Goal: Task Accomplishment & Management: Manage account settings

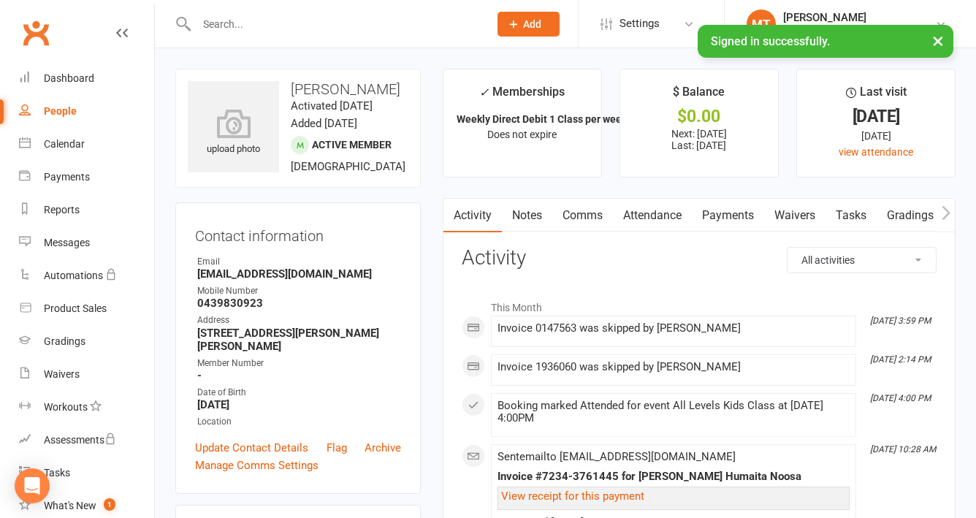
click at [237, 14] on input "text" at bounding box center [335, 24] width 286 height 20
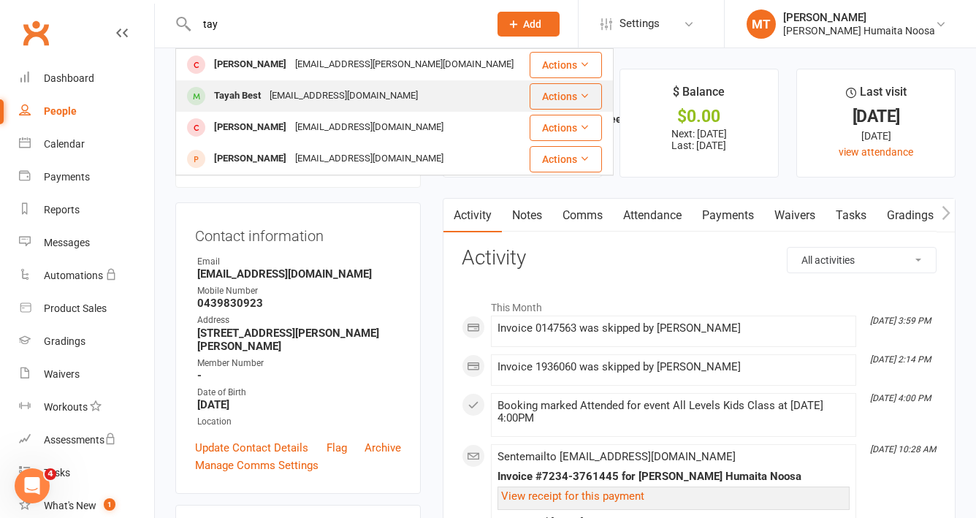
type input "tay"
click at [250, 94] on div "Tayah Best" at bounding box center [238, 95] width 56 height 21
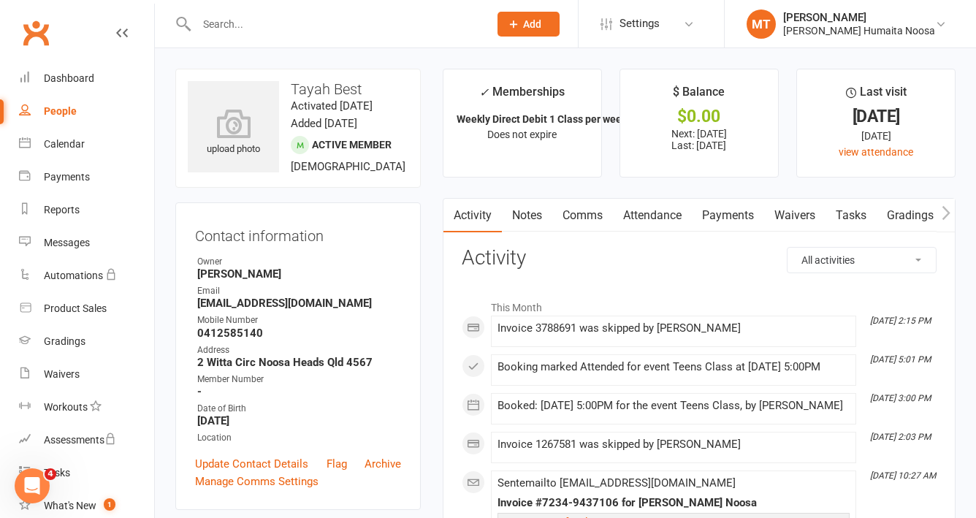
click at [699, 215] on link "Payments" at bounding box center [728, 216] width 72 height 34
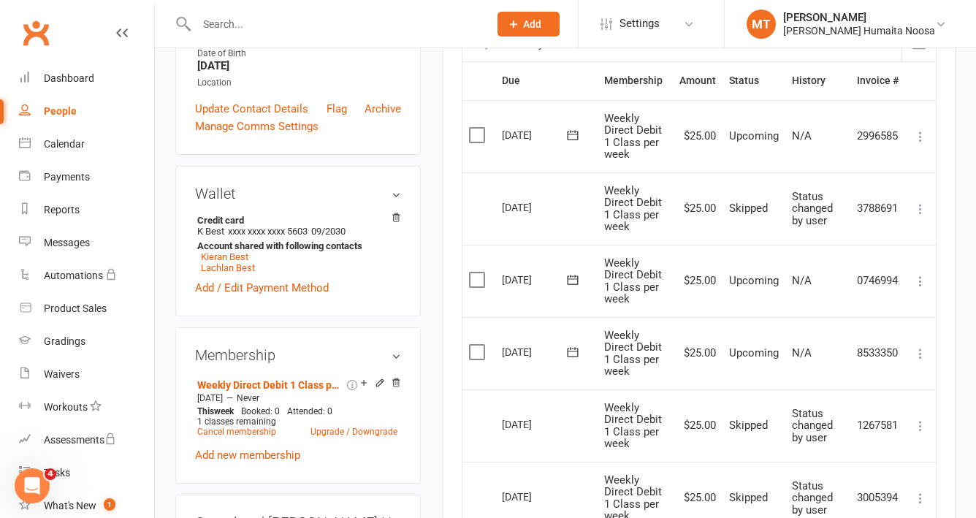
scroll to position [394, 0]
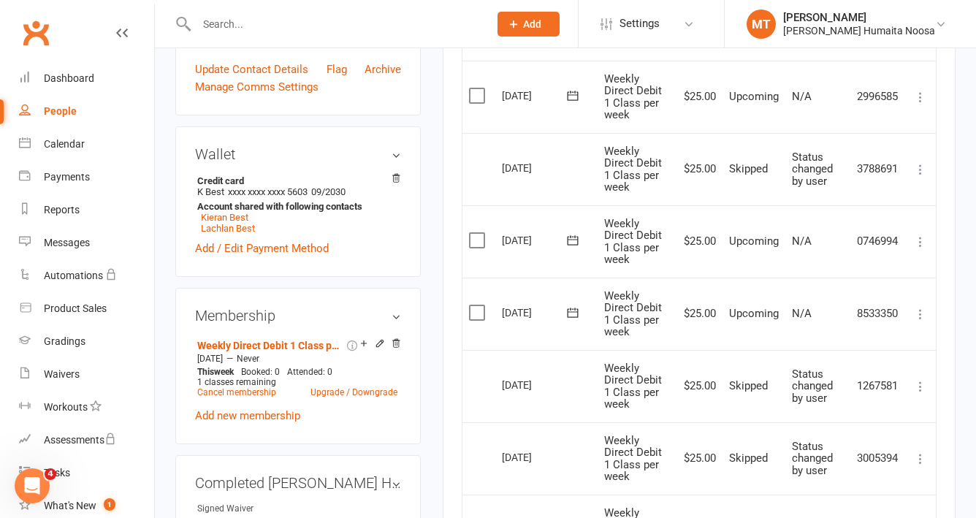
click at [478, 313] on label at bounding box center [479, 312] width 20 height 15
click at [478, 305] on input "checkbox" at bounding box center [473, 305] width 9 height 0
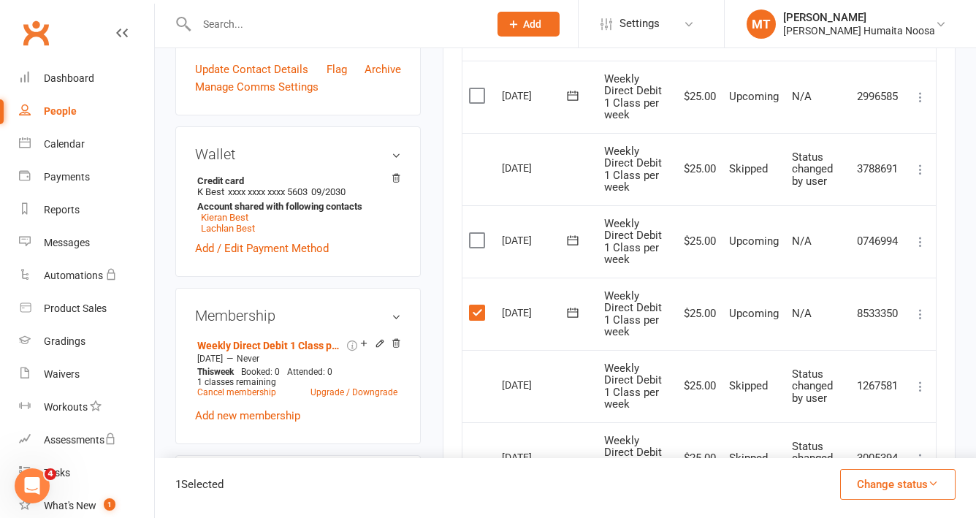
click at [476, 244] on label at bounding box center [479, 240] width 20 height 15
click at [476, 233] on input "checkbox" at bounding box center [473, 233] width 9 height 0
click at [874, 477] on button "Change status" at bounding box center [897, 484] width 115 height 31
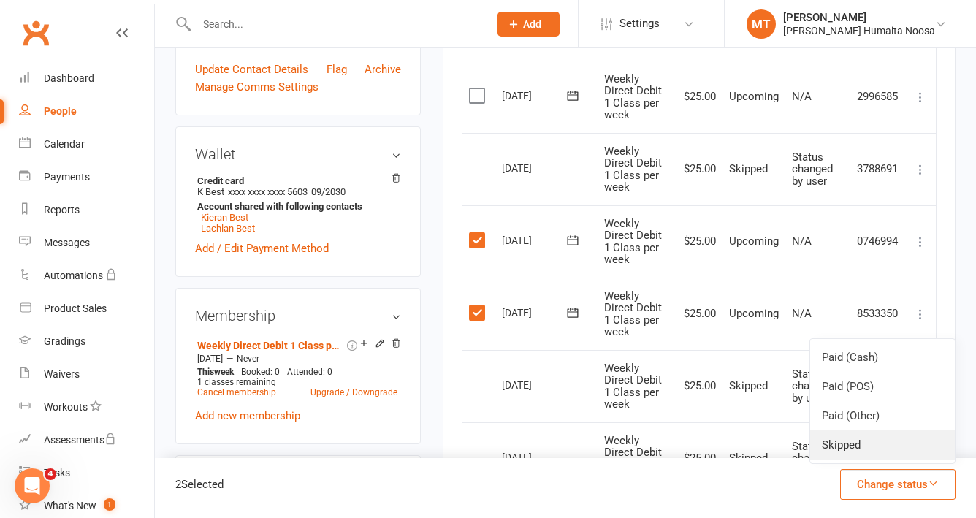
click at [860, 452] on link "Skipped" at bounding box center [882, 444] width 145 height 29
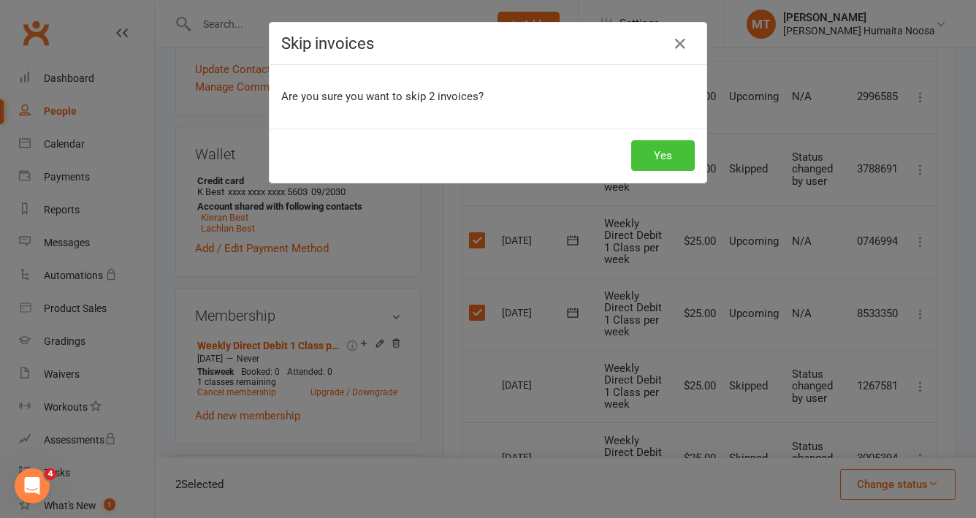
click at [665, 156] on button "Yes" at bounding box center [663, 155] width 64 height 31
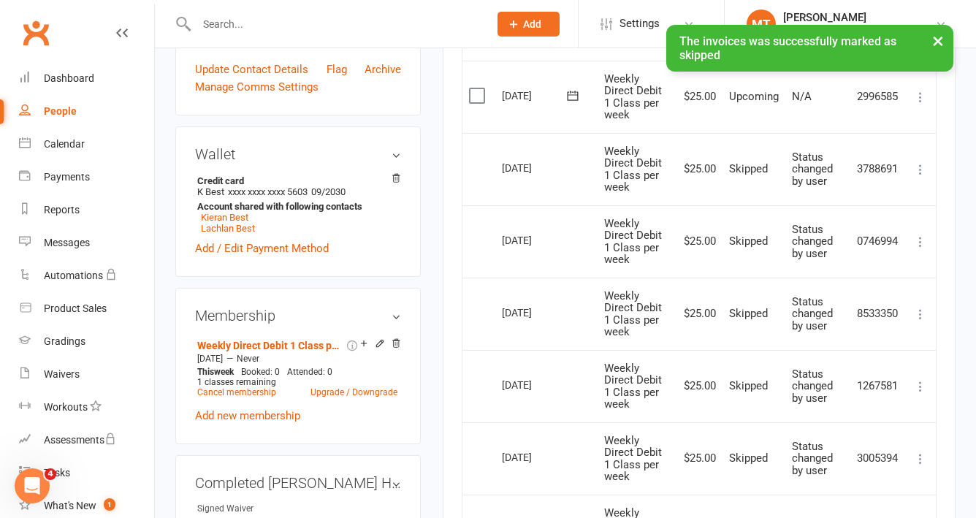
click at [221, 25] on div "× The invoices was successfully marked as skipped" at bounding box center [478, 25] width 957 height 0
click at [212, 19] on input "text" at bounding box center [335, 24] width 286 height 20
type input "k"
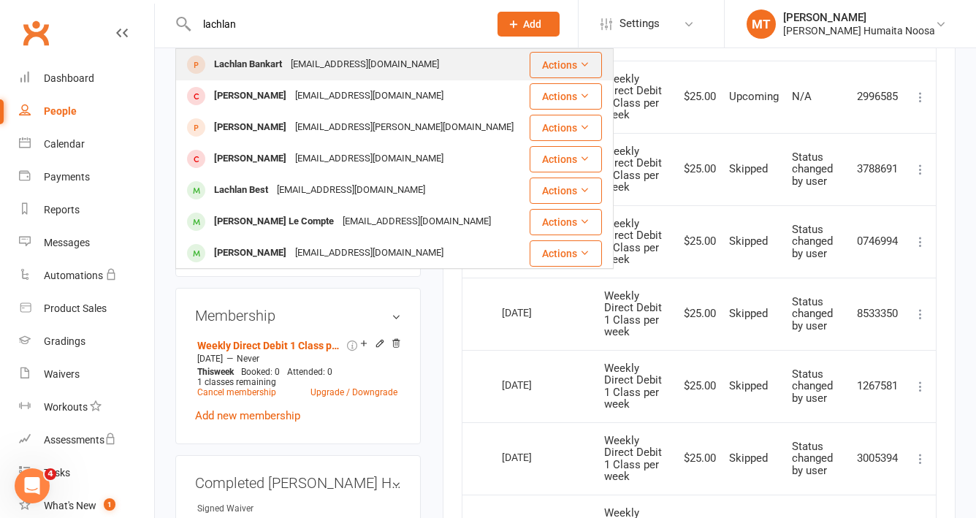
scroll to position [92, 0]
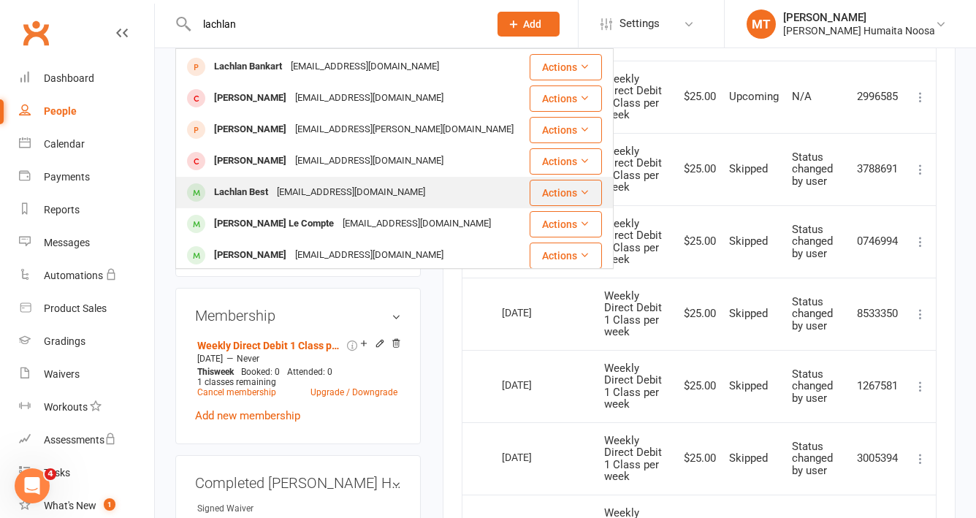
type input "lachlan"
click at [253, 190] on div "Lachlan Best" at bounding box center [241, 192] width 63 height 21
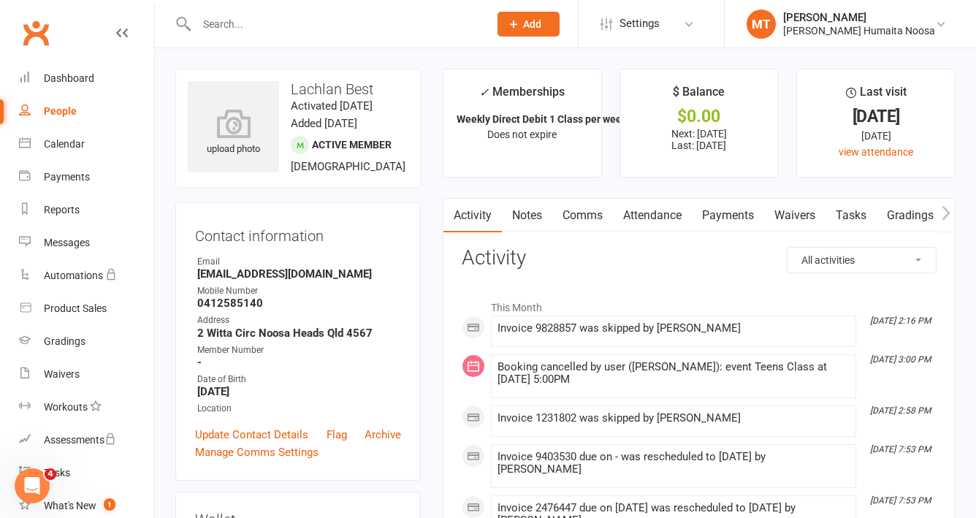
click at [713, 207] on link "Payments" at bounding box center [728, 216] width 72 height 34
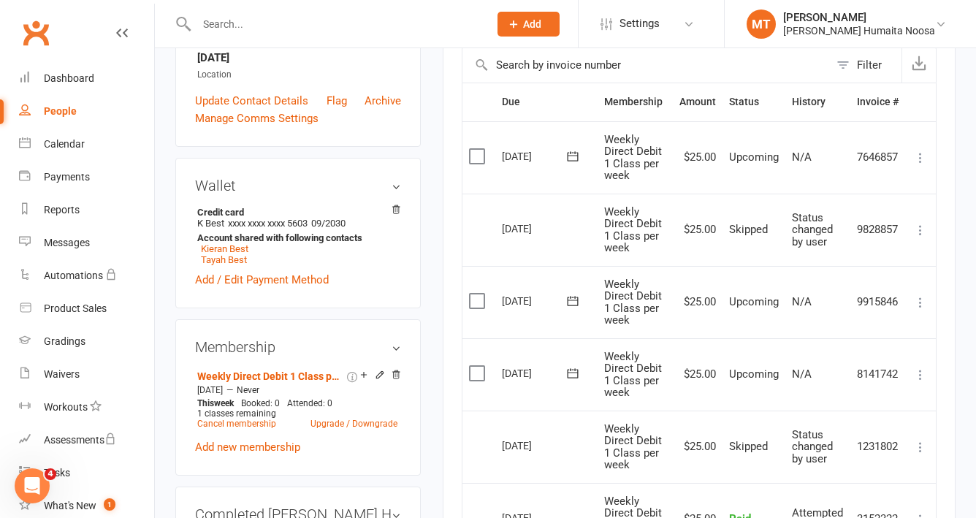
scroll to position [335, 0]
click at [473, 301] on label at bounding box center [479, 300] width 20 height 15
click at [473, 293] on input "checkbox" at bounding box center [473, 293] width 9 height 0
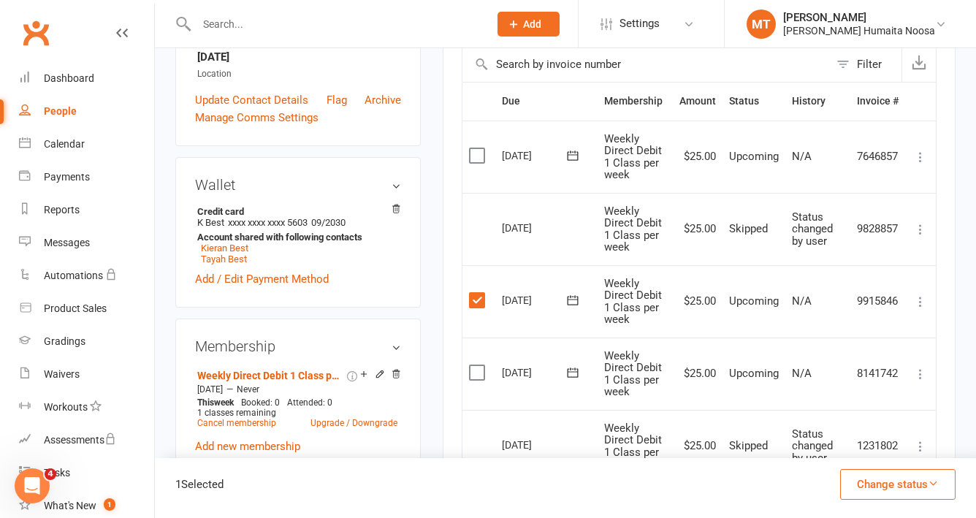
click at [873, 489] on button "Change status" at bounding box center [897, 484] width 115 height 31
click at [841, 440] on link "Skipped" at bounding box center [882, 444] width 145 height 29
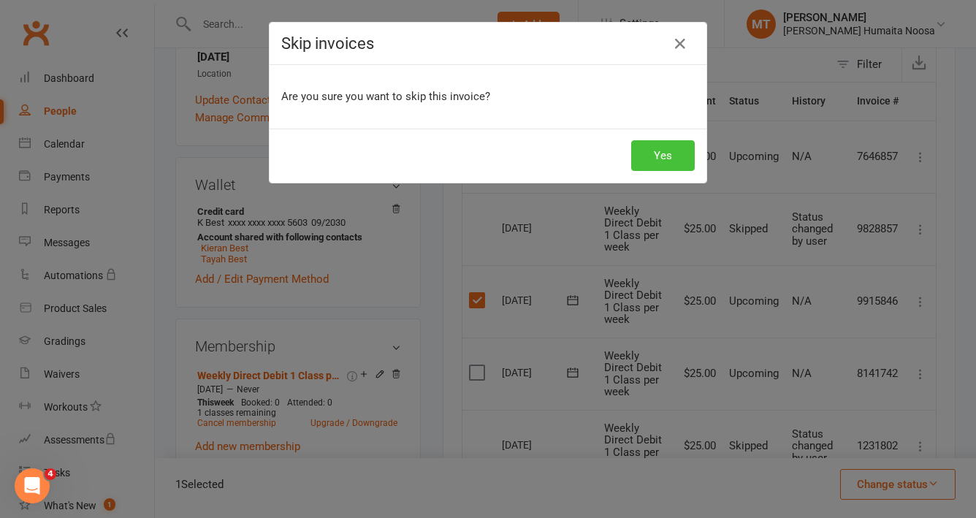
click at [659, 161] on button "Yes" at bounding box center [663, 155] width 64 height 31
